Goal: Browse casually

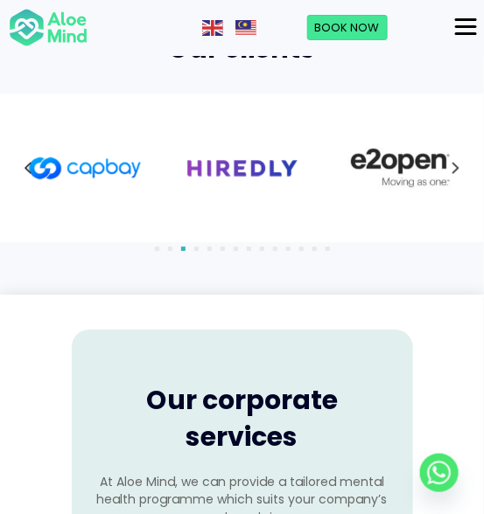
scroll to position [1809, 0]
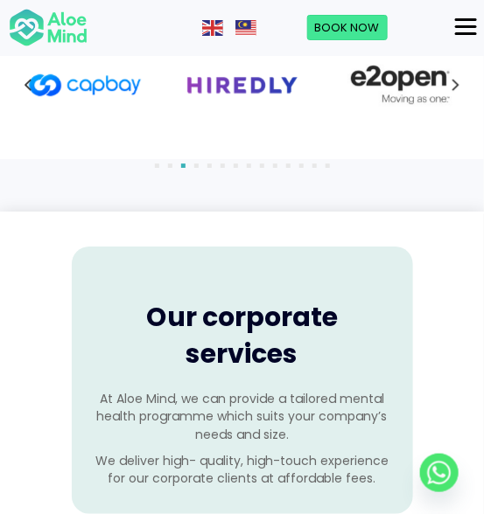
click at [458, 87] on icon at bounding box center [455, 84] width 9 height 23
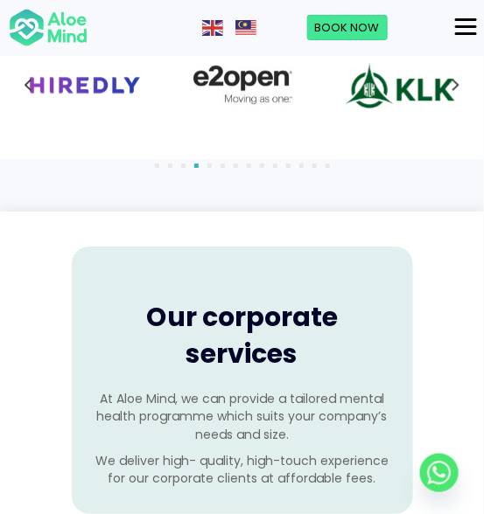
click at [458, 87] on icon at bounding box center [455, 84] width 9 height 23
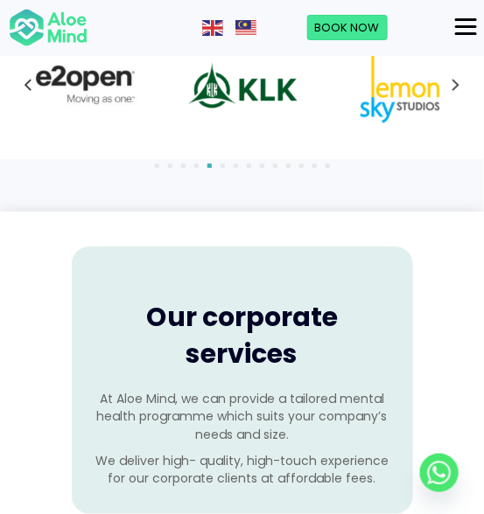
click at [458, 87] on div "1" at bounding box center [241, 85] width 449 height 114
click at [454, 81] on icon at bounding box center [455, 84] width 9 height 23
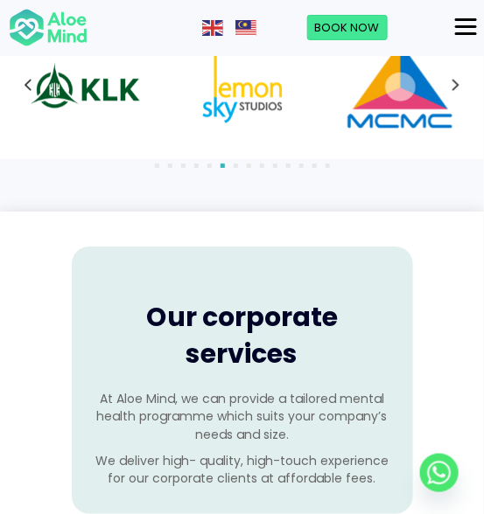
click at [454, 81] on div "1" at bounding box center [241, 85] width 449 height 114
click at [454, 81] on icon at bounding box center [455, 84] width 9 height 23
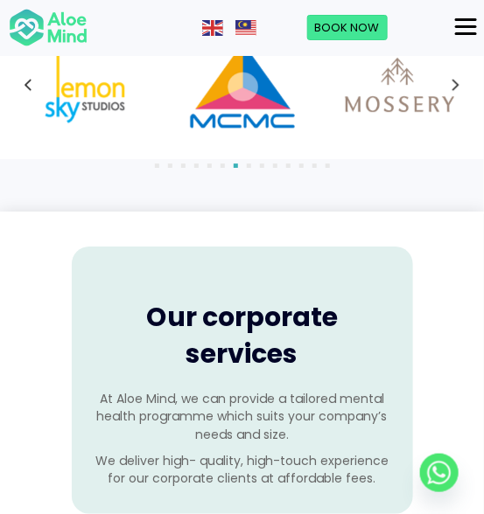
click at [455, 84] on icon at bounding box center [455, 84] width 9 height 23
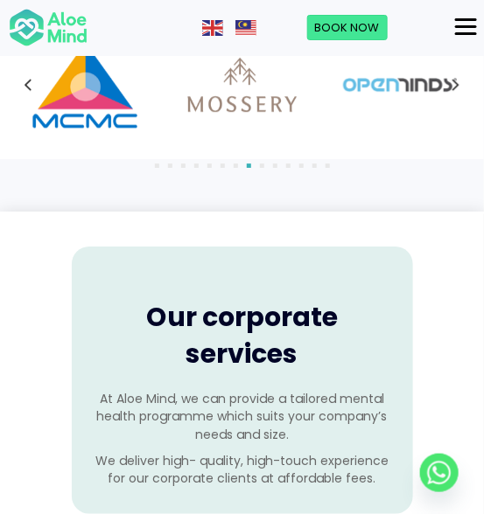
click at [455, 84] on div "1" at bounding box center [241, 85] width 449 height 114
click at [455, 84] on icon at bounding box center [455, 84] width 9 height 23
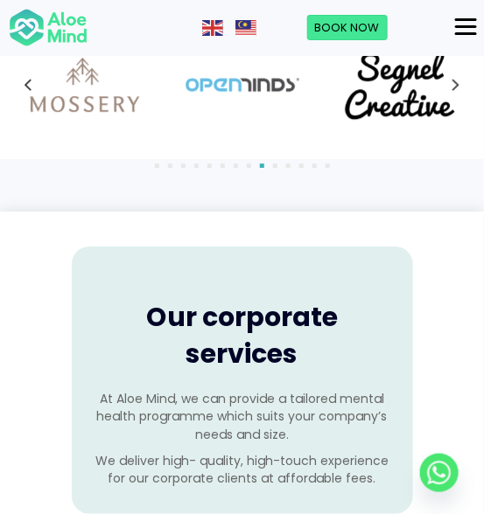
click at [455, 84] on div "1" at bounding box center [241, 85] width 449 height 114
click at [455, 84] on icon at bounding box center [455, 84] width 9 height 23
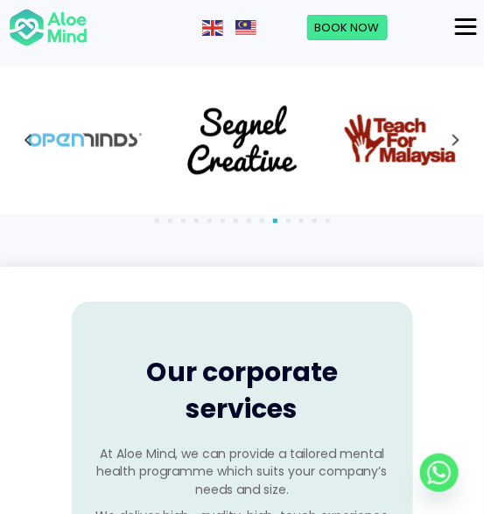
scroll to position [1635, 0]
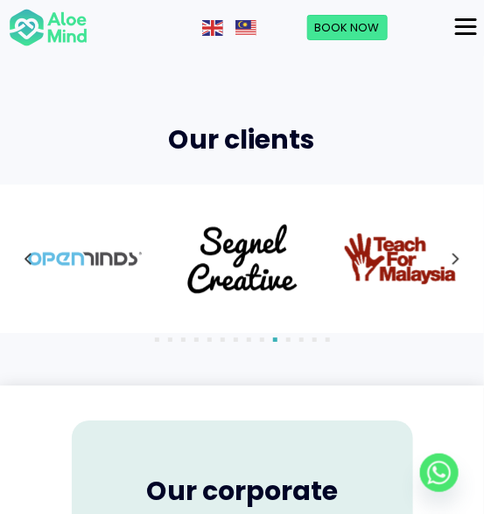
click at [454, 255] on icon at bounding box center [455, 259] width 7 height 11
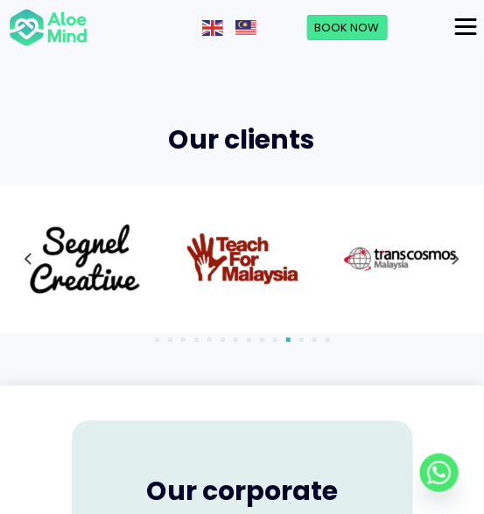
click at [454, 255] on icon at bounding box center [455, 259] width 7 height 11
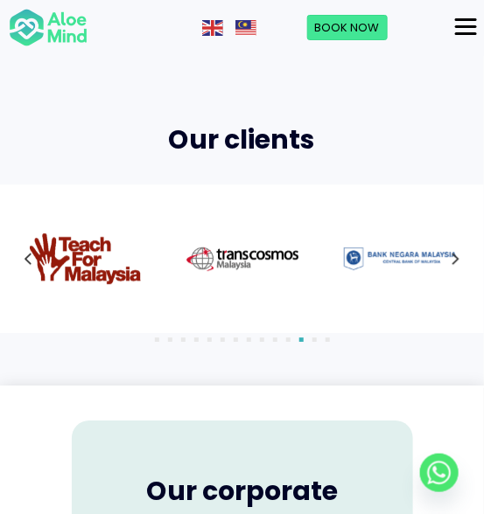
click at [454, 255] on icon at bounding box center [455, 259] width 7 height 11
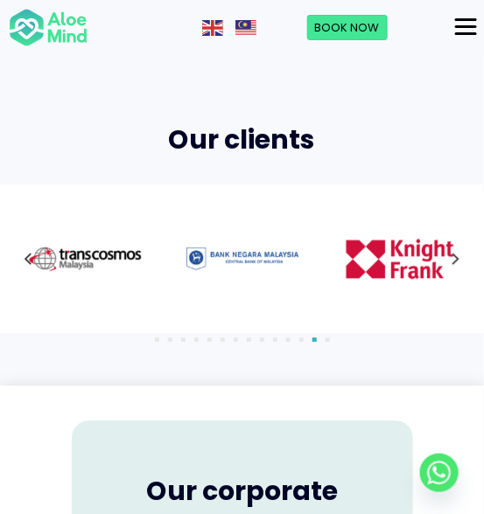
click at [454, 255] on icon at bounding box center [455, 259] width 7 height 11
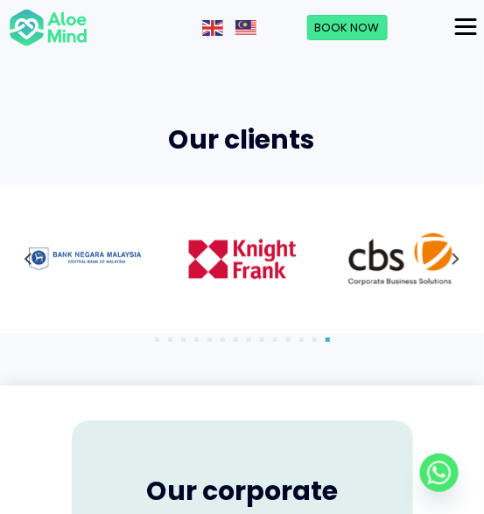
click at [454, 255] on icon at bounding box center [455, 259] width 7 height 11
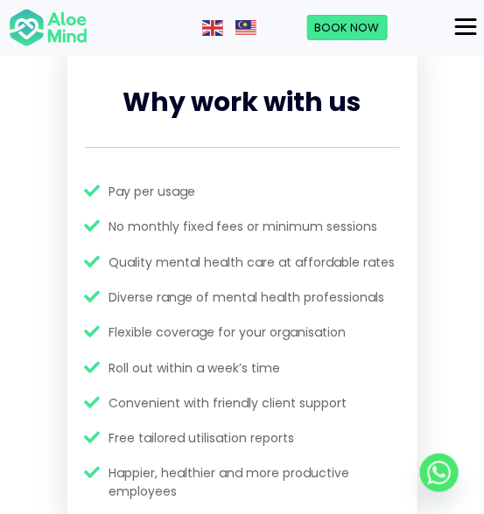
scroll to position [2859, 0]
